Goal: Transaction & Acquisition: Purchase product/service

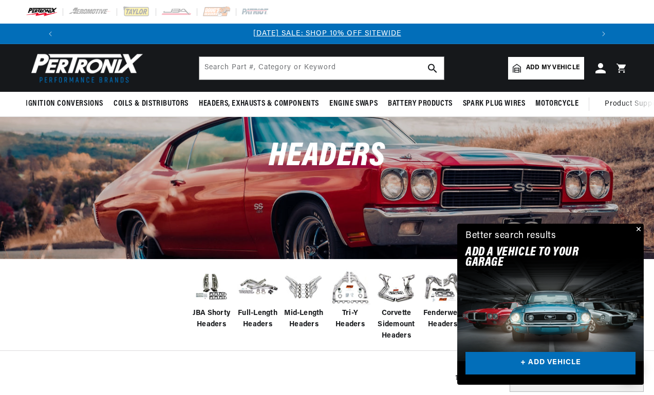
click at [638, 226] on button "Close" at bounding box center [637, 230] width 12 height 12
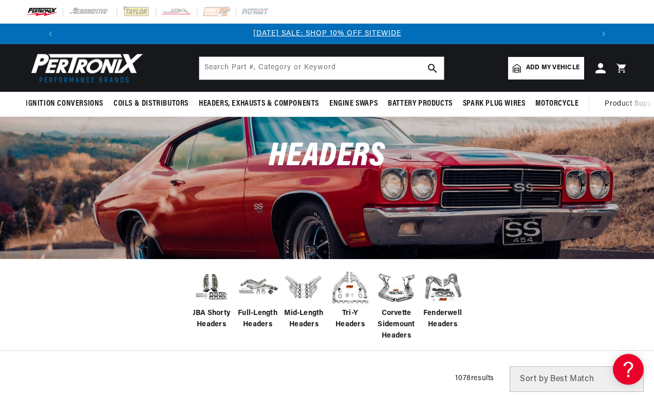
scroll to position [0, 549]
click at [443, 282] on img at bounding box center [442, 287] width 41 height 41
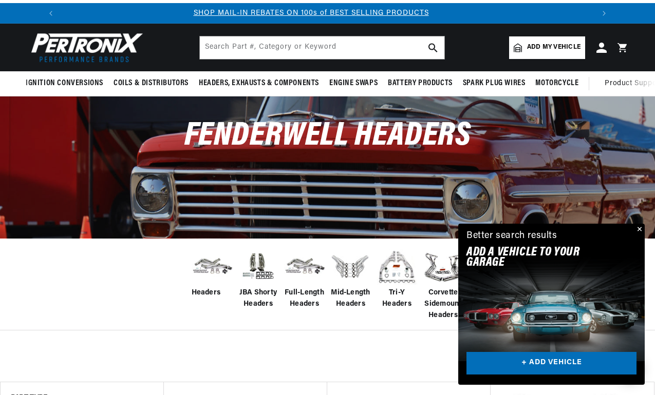
click at [640, 230] on div "Close dialog FIND THE RIGHT PARTS Take our quick quiz using the button below, a…" at bounding box center [327, 197] width 655 height 395
click at [638, 226] on button "Close" at bounding box center [637, 230] width 12 height 12
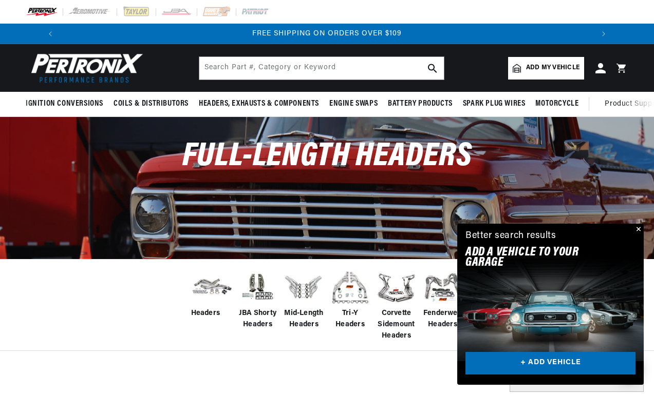
click at [639, 228] on button "Close" at bounding box center [637, 230] width 12 height 12
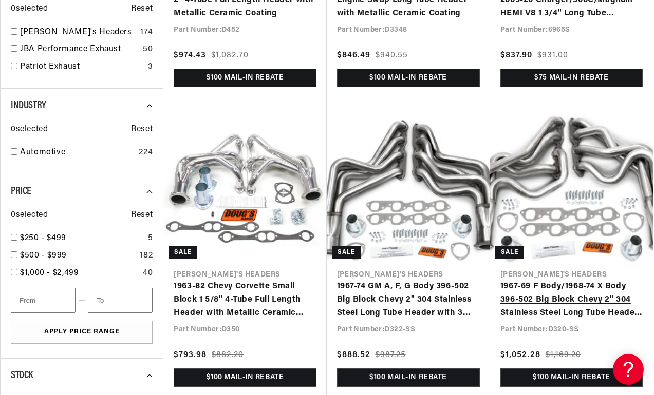
scroll to position [0, 549]
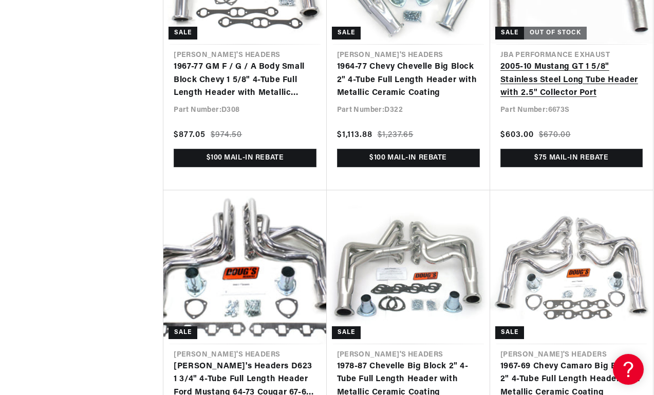
scroll to position [2332, 0]
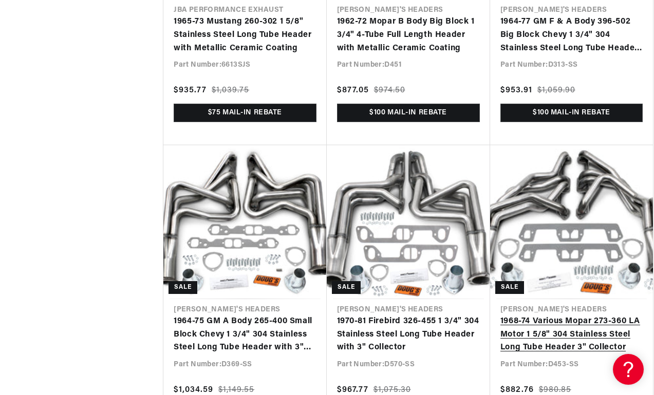
scroll to position [0, 549]
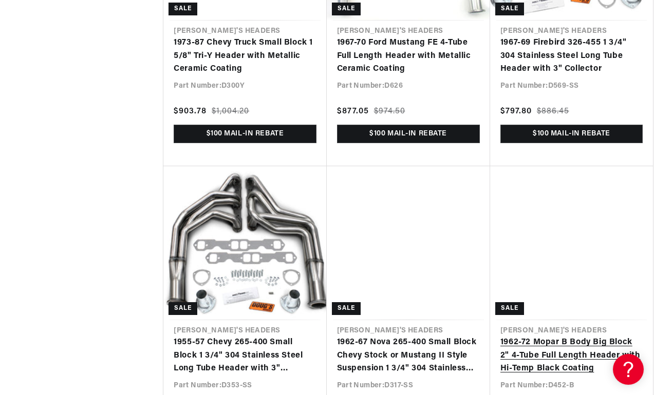
scroll to position [5954, 0]
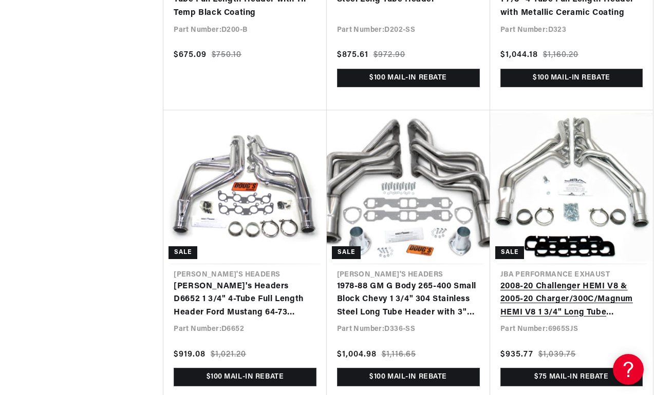
scroll to position [0, 549]
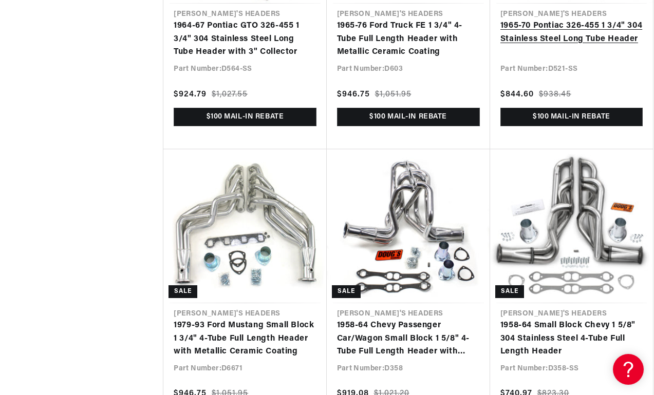
scroll to position [8411, 0]
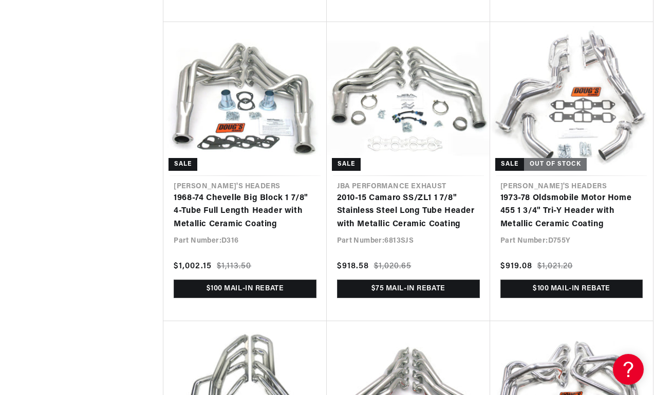
scroll to position [0, 1098]
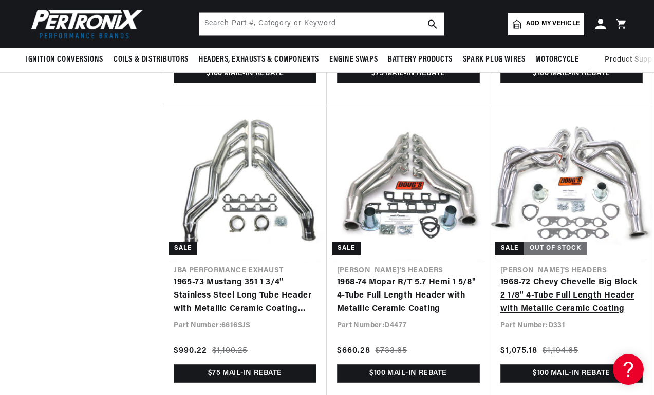
scroll to position [0, 549]
click at [578, 277] on link "1968-72 Chevy Chevelle Big Block 2 1/8" 4-Tube Full Length Header with Metallic…" at bounding box center [571, 296] width 142 height 40
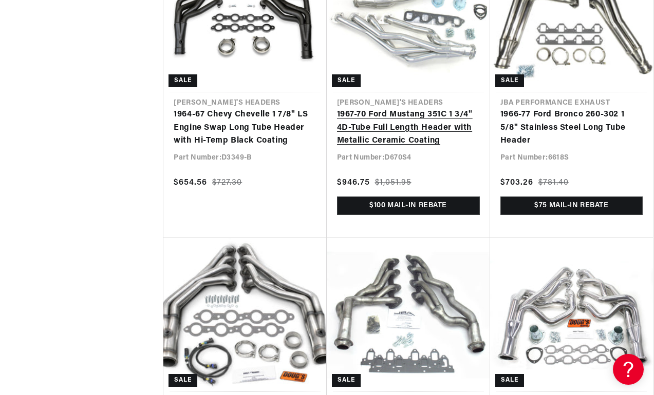
scroll to position [0, 0]
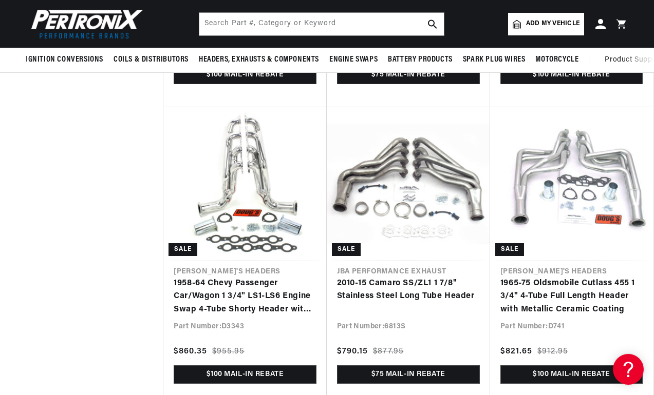
scroll to position [11029, 0]
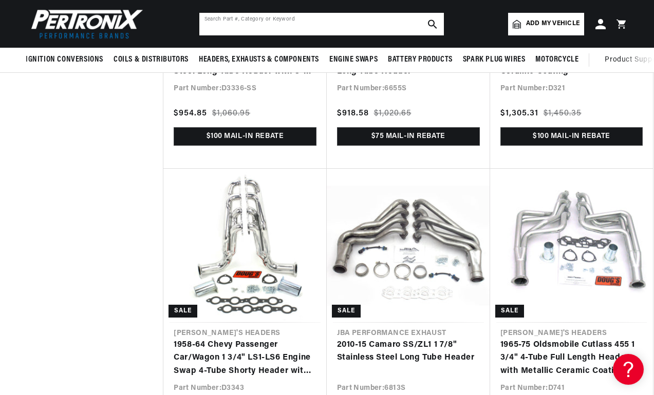
click at [343, 25] on input "text" at bounding box center [321, 24] width 244 height 23
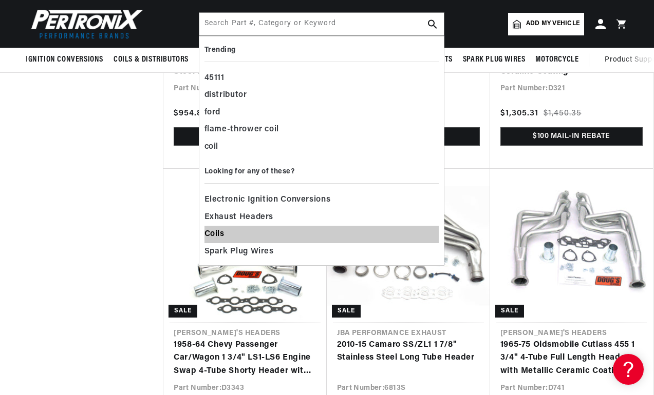
scroll to position [0, 0]
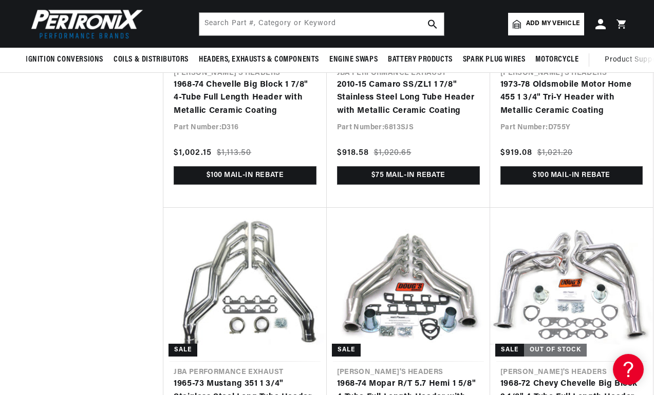
scroll to position [9480, 0]
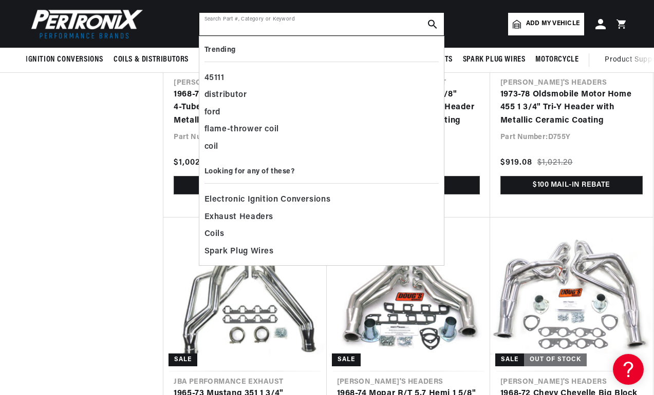
click at [263, 26] on input "text" at bounding box center [321, 24] width 244 height 23
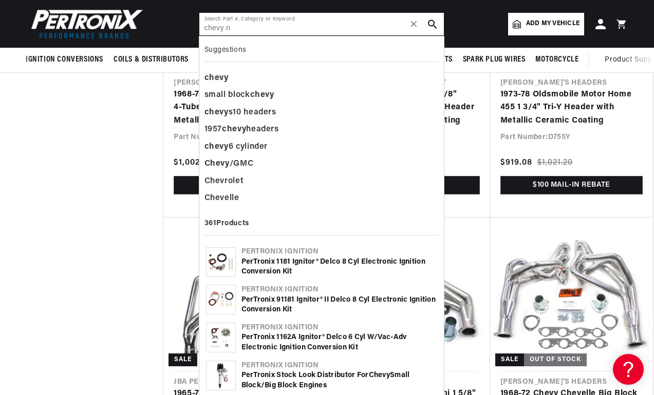
scroll to position [0, 0]
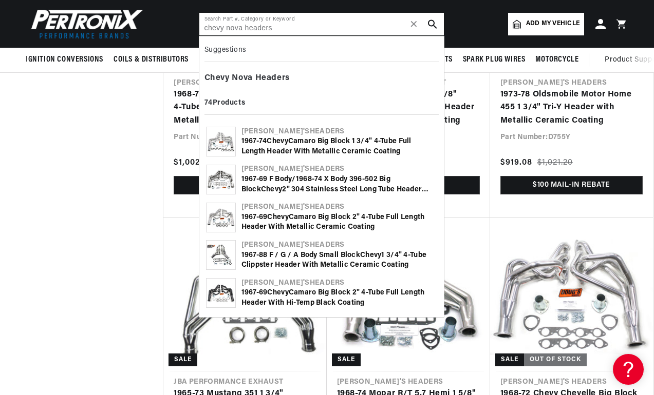
type input "chevy nova headers"
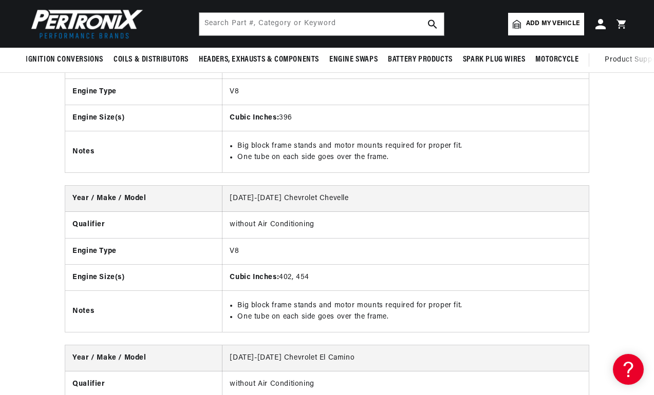
scroll to position [0, 1098]
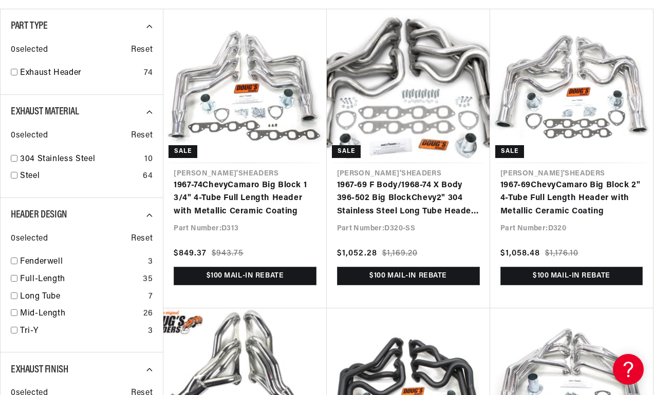
scroll to position [205, 0]
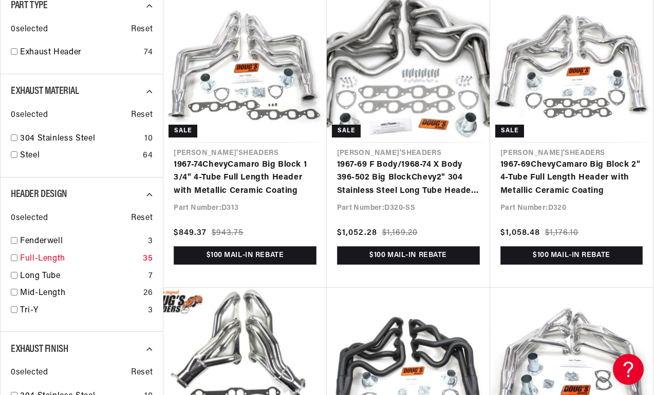
click at [15, 256] on input "checkbox" at bounding box center [14, 258] width 7 height 7
checkbox input "true"
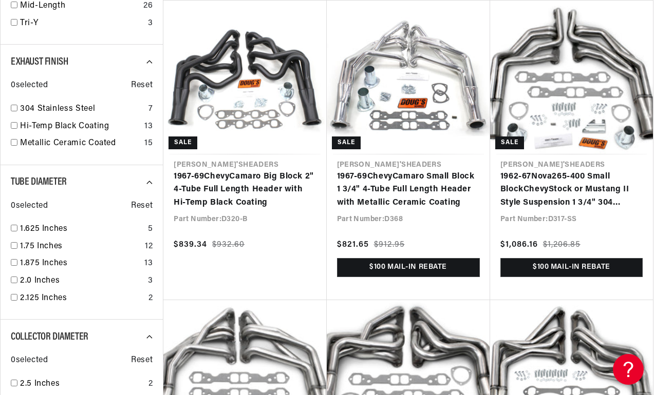
scroll to position [0, 1098]
click at [15, 294] on input "checkbox" at bounding box center [14, 297] width 7 height 7
checkbox input "true"
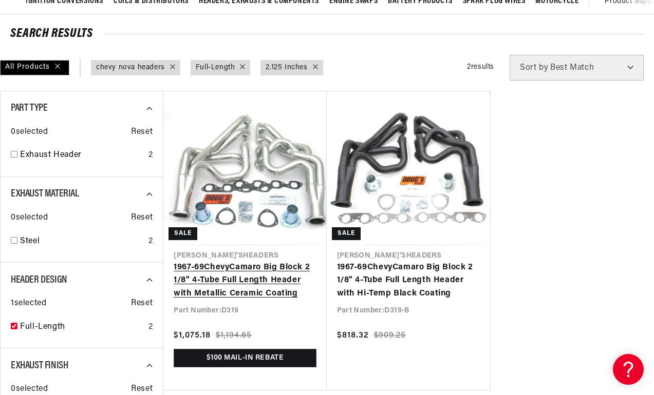
scroll to position [0, 1098]
click at [243, 274] on link "1967-69 Chevy Camaro Big Block 2 1/8" 4-Tube Full Length Header with Metallic C…" at bounding box center [245, 281] width 142 height 40
